Goal: Task Accomplishment & Management: Manage account settings

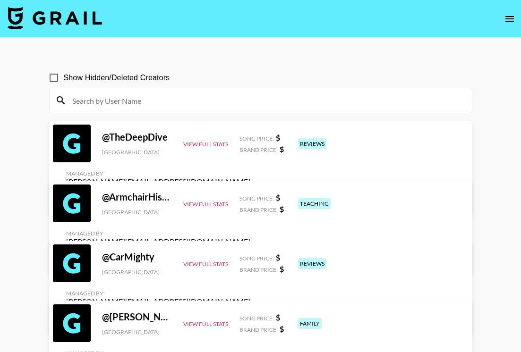
click at [500, 17] on nav at bounding box center [260, 19] width 521 height 38
click at [509, 17] on icon "open drawer" at bounding box center [509, 19] width 8 height 6
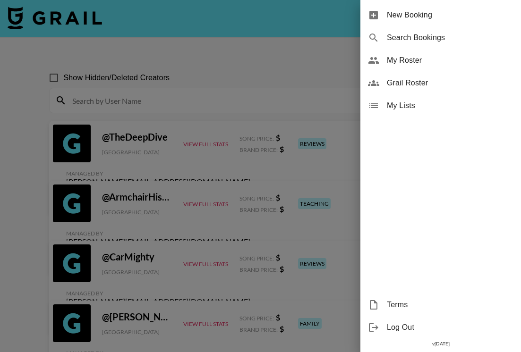
click at [429, 70] on div "My Roster" at bounding box center [440, 60] width 161 height 23
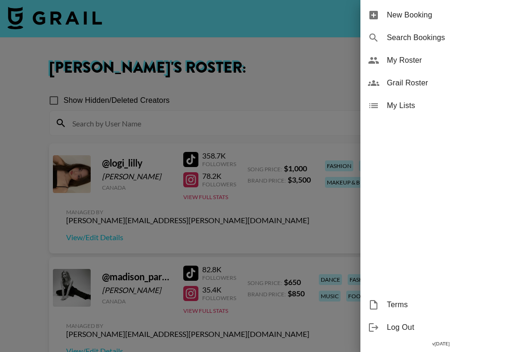
click at [319, 63] on div at bounding box center [260, 176] width 521 height 352
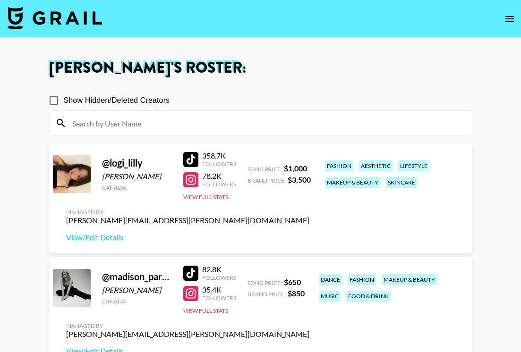
click at [83, 17] on nav at bounding box center [260, 19] width 521 height 38
click at [68, 38] on main "[PERSON_NAME] 's Roster: Show Hidden/Deleted Creators @ logi_lilly [PERSON_NAME…" at bounding box center [260, 254] width 521 height 433
click at [48, 38] on main "[PERSON_NAME] 's Roster: Show Hidden/Deleted Creators @ logi_lilly [PERSON_NAME…" at bounding box center [260, 254] width 521 height 433
click at [53, 38] on main "[PERSON_NAME] 's Roster: Show Hidden/Deleted Creators @ logi_lilly [PERSON_NAME…" at bounding box center [260, 254] width 521 height 433
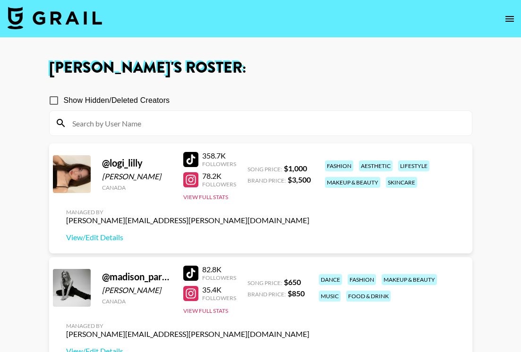
click at [53, 38] on main "[PERSON_NAME] 's Roster: Show Hidden/Deleted Creators @ logi_lilly [PERSON_NAME…" at bounding box center [260, 254] width 521 height 433
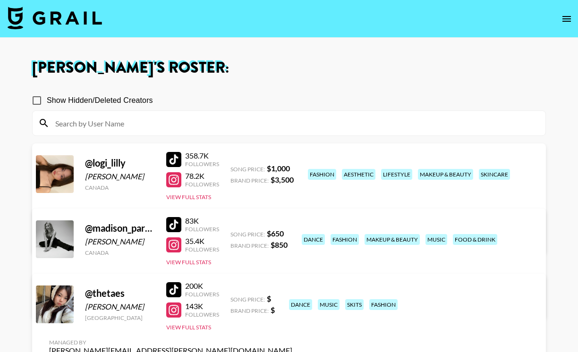
click at [66, 18] on img at bounding box center [55, 18] width 94 height 23
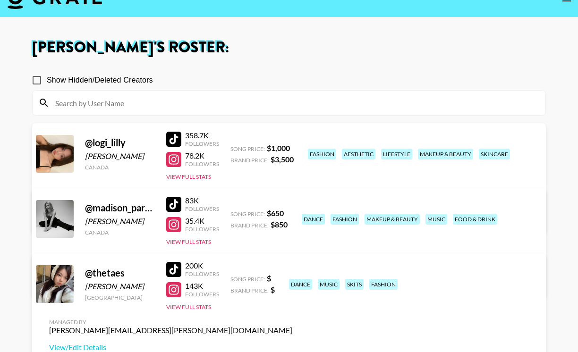
click at [310, 77] on div "Show Hidden/Deleted Creators" at bounding box center [289, 80] width 514 height 20
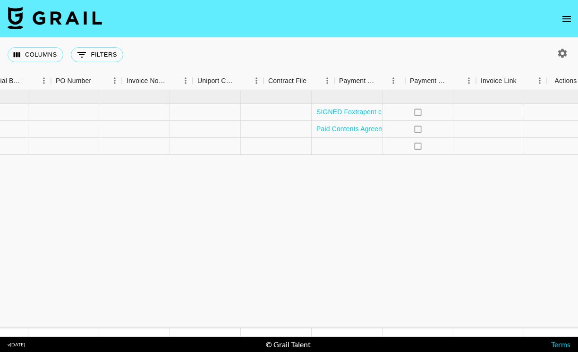
scroll to position [0, 1426]
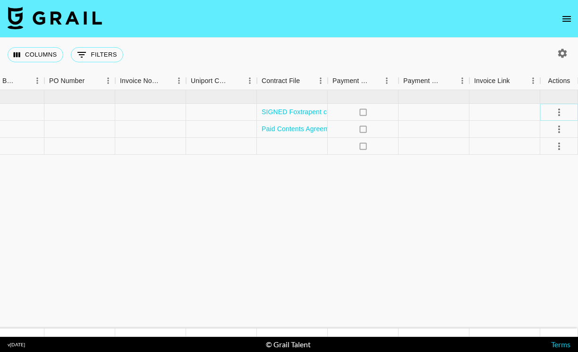
click at [558, 113] on icon "select merge strategy" at bounding box center [558, 112] width 11 height 11
click at [558, 127] on icon "select merge strategy" at bounding box center [559, 130] width 2 height 8
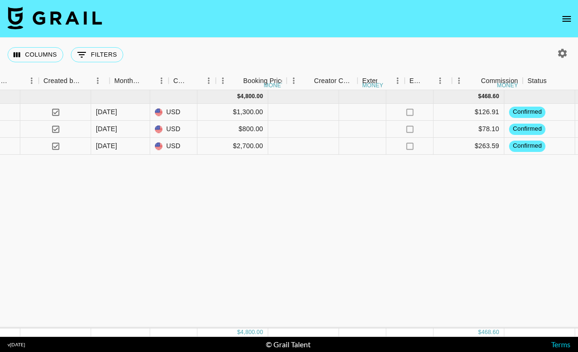
scroll to position [0, 665]
